Goal: Find specific page/section: Find specific page/section

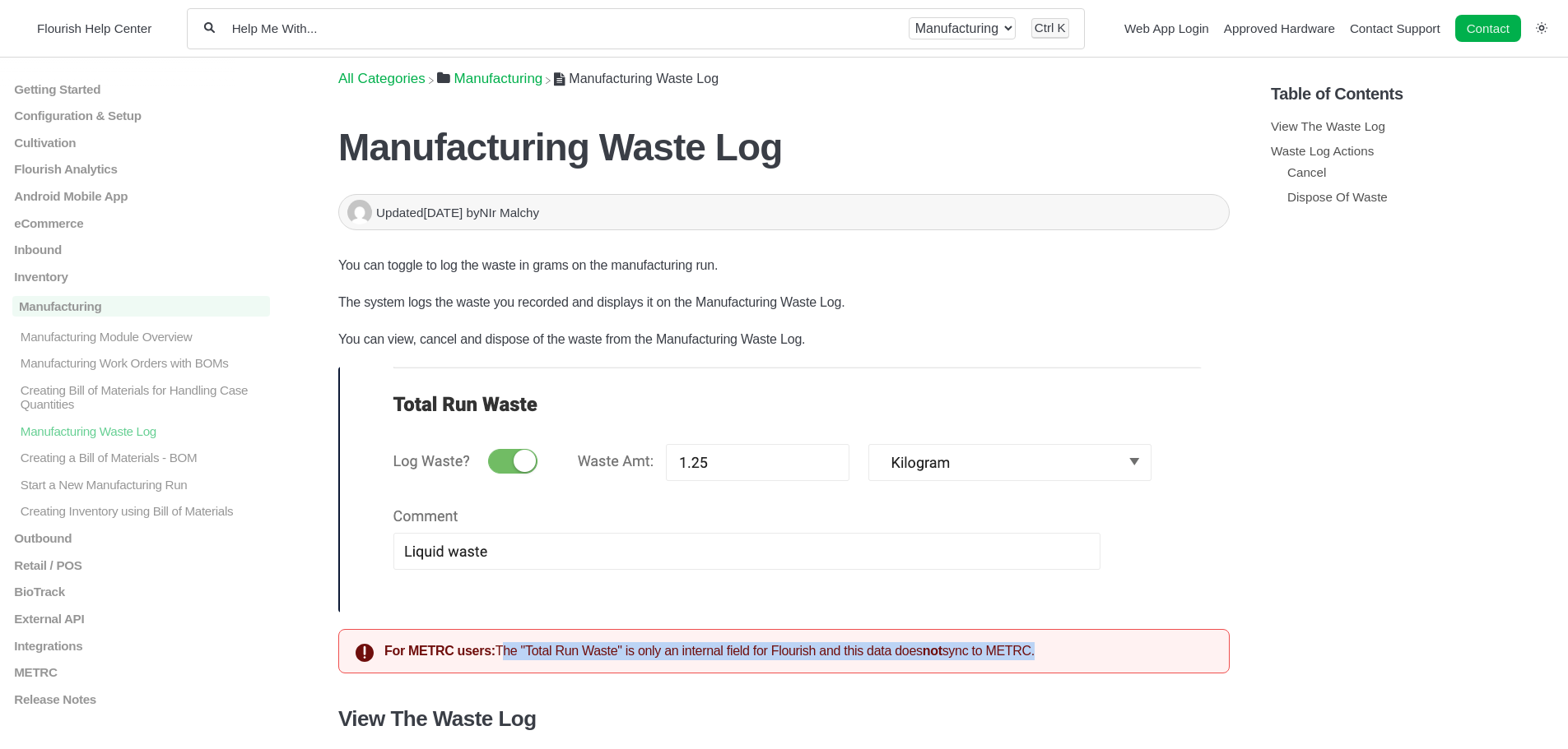
drag, startPoint x: 500, startPoint y: 656, endPoint x: 1104, endPoint y: 662, distance: 604.0
click at [1104, 662] on div "For METRC users: The "Total Run Waste" is only an internal field for Flourish a…" at bounding box center [784, 650] width 891 height 44
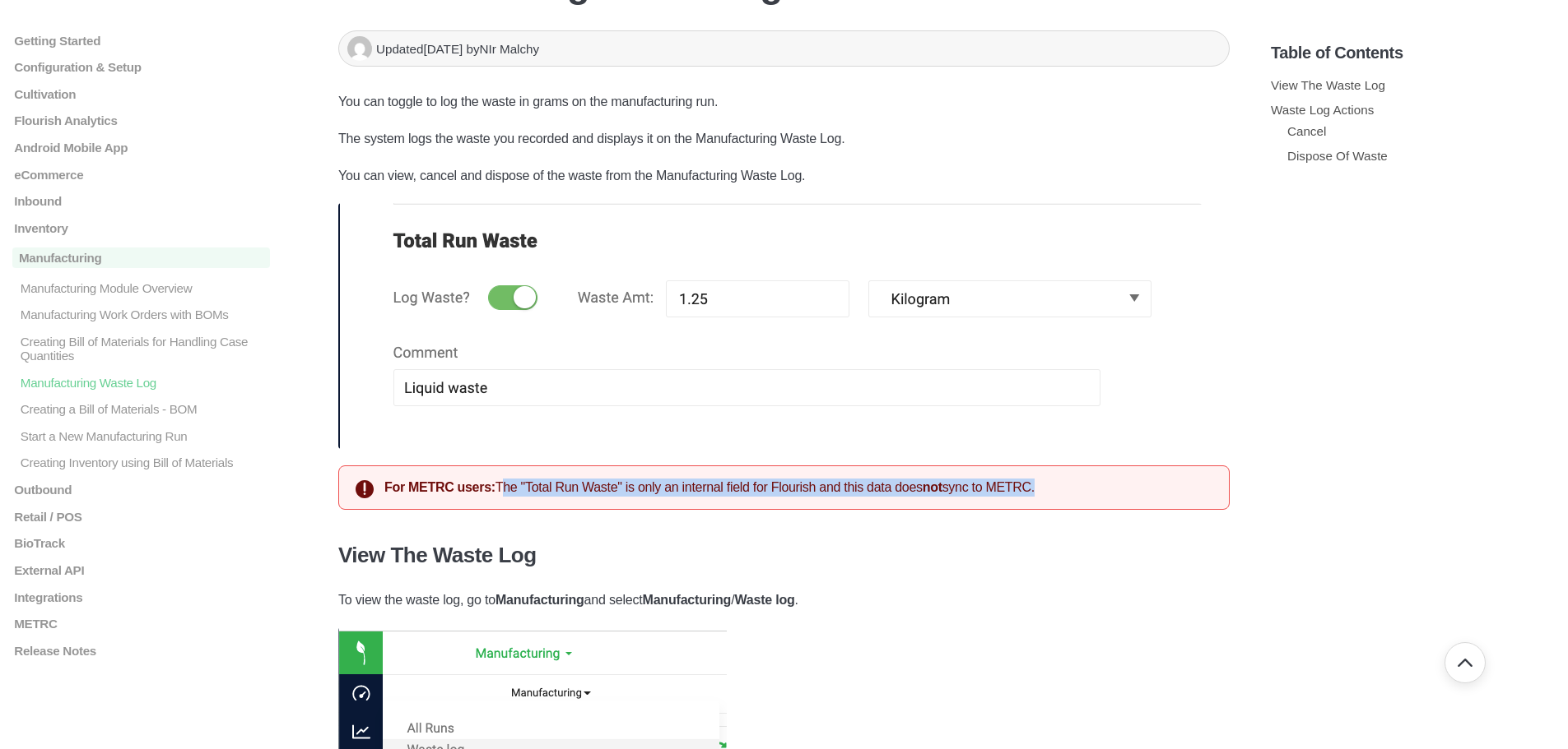
scroll to position [164, 0]
click at [1082, 487] on div "For METRC users: The "Total Run Waste" is only an internal field for Flourish a…" at bounding box center [784, 486] width 891 height 44
drag, startPoint x: 900, startPoint y: 487, endPoint x: 1055, endPoint y: 492, distance: 155.1
click at [1055, 492] on div "For METRC users: The "Total Run Waste" is only an internal field for Flourish a…" at bounding box center [784, 486] width 891 height 44
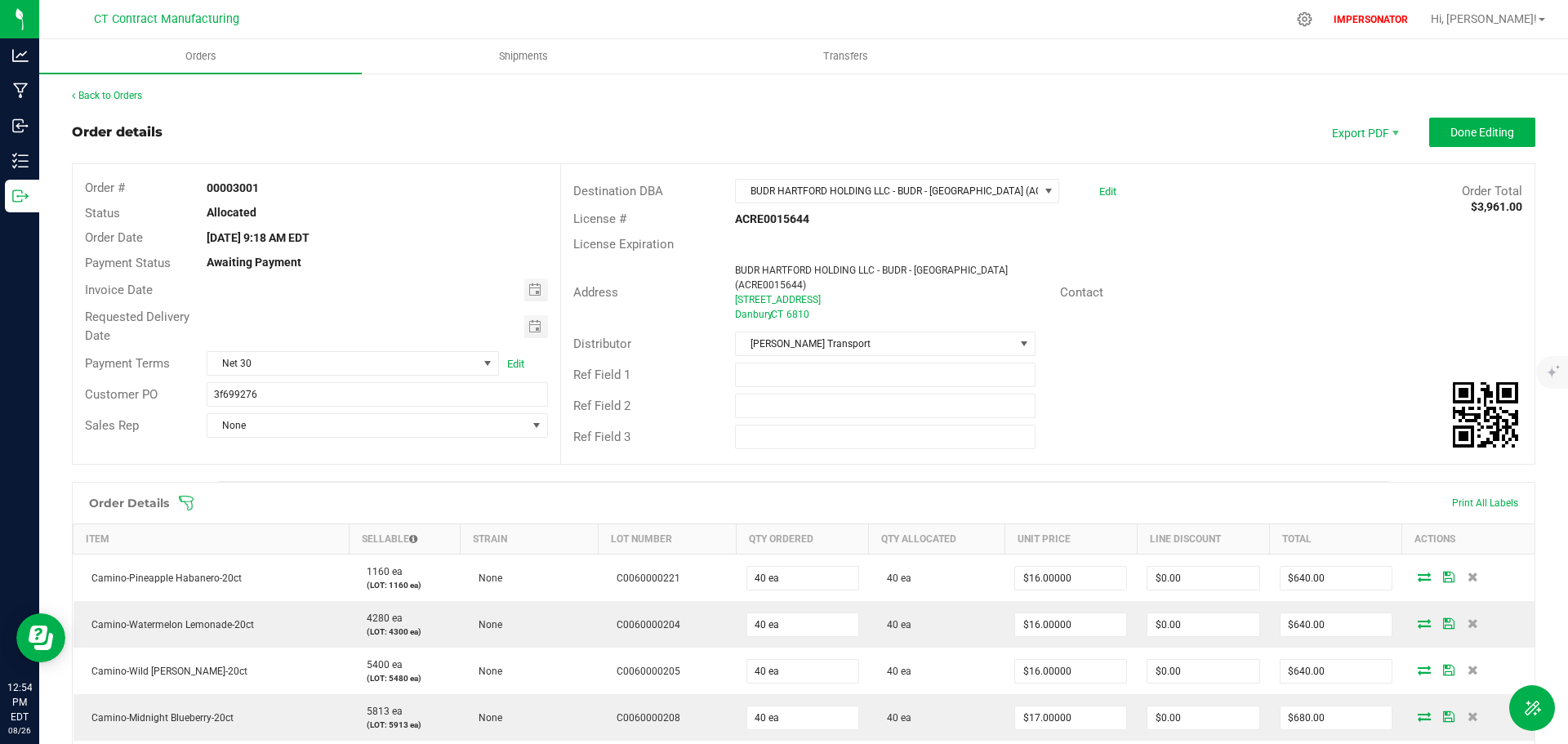
scroll to position [327, 0]
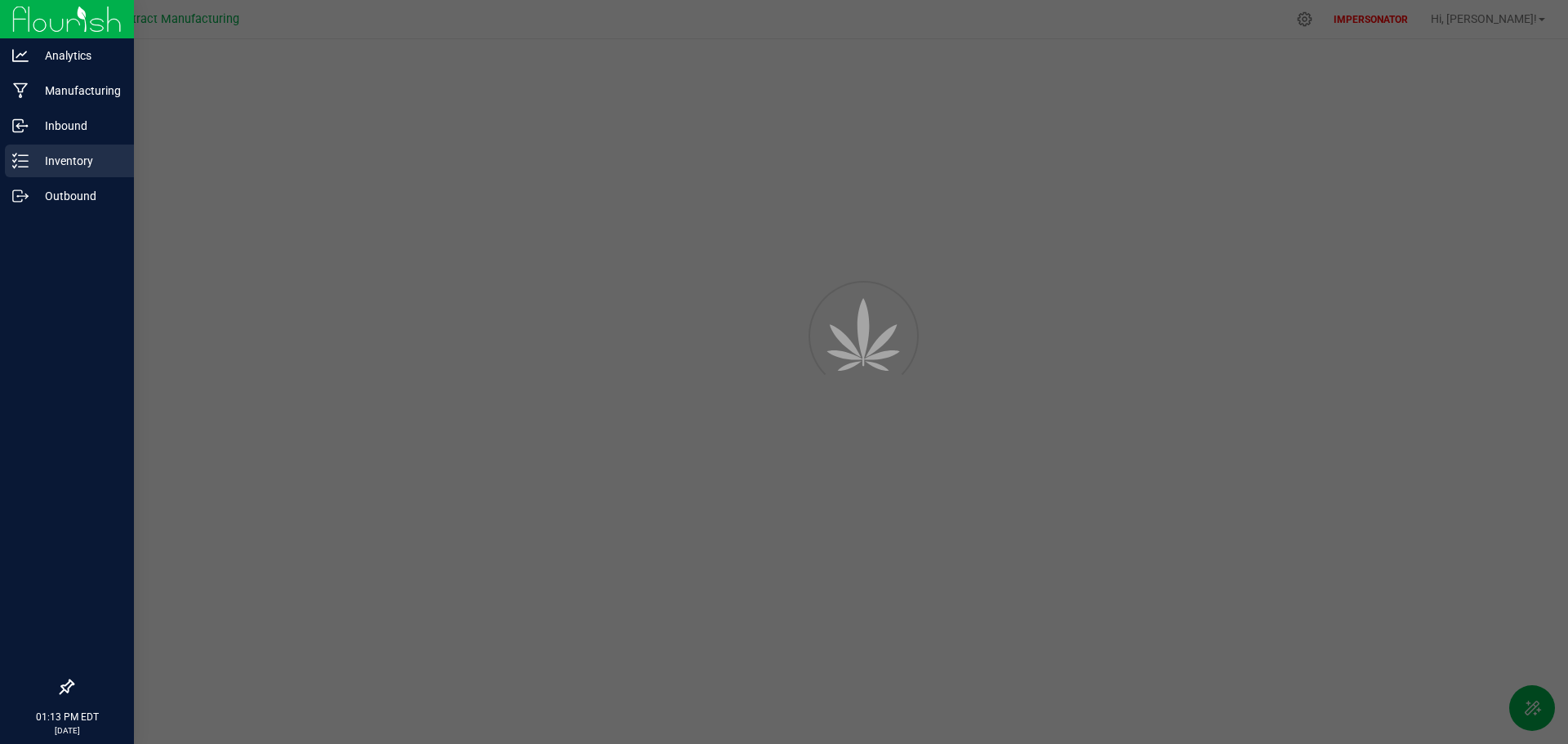
drag, startPoint x: 0, startPoint y: 0, endPoint x: 44, endPoint y: 155, distance: 161.1
click at [31, 158] on p "Inventory" at bounding box center [77, 161] width 98 height 19
